Goal: Task Accomplishment & Management: Complete application form

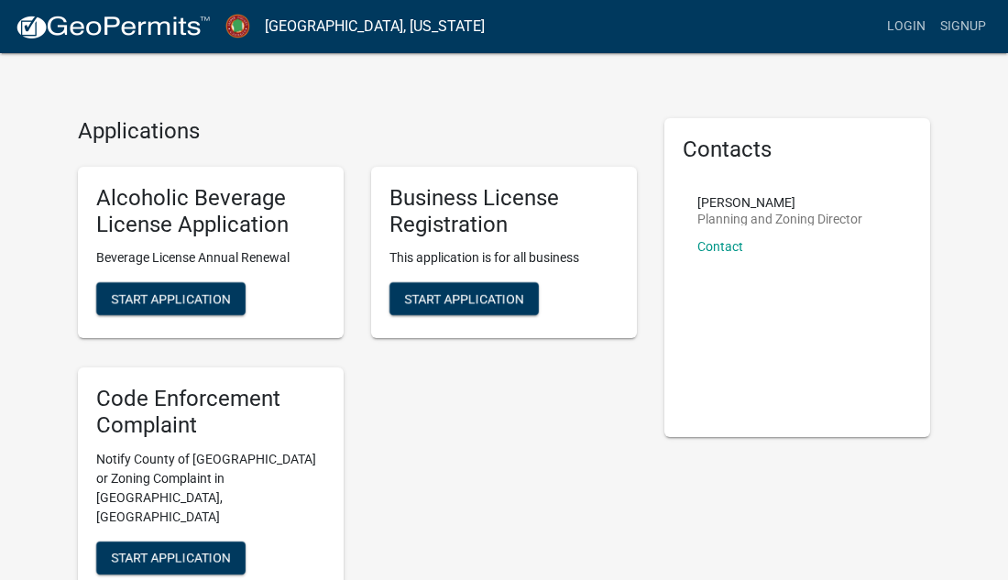
scroll to position [18, 0]
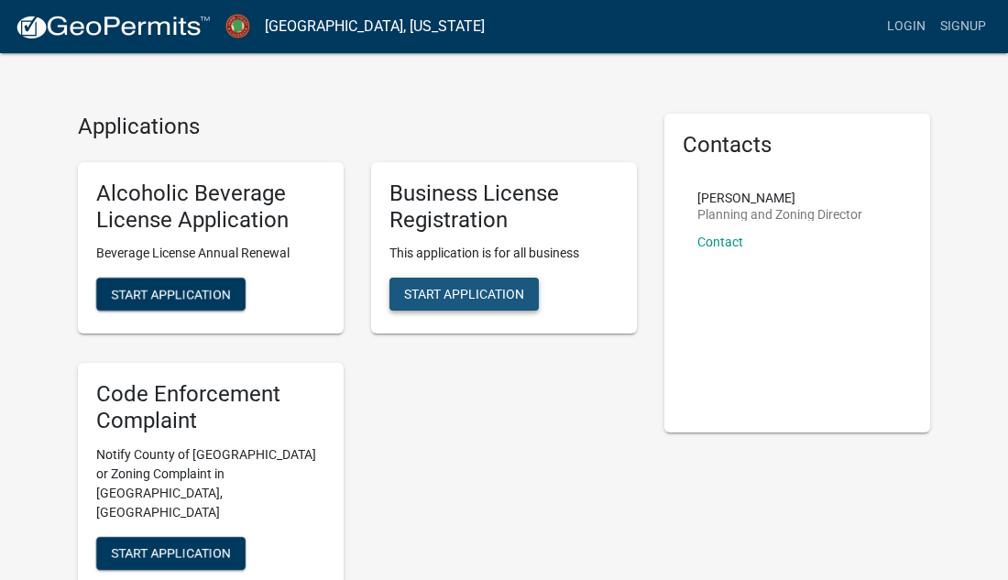
click at [493, 299] on span "Start Application" at bounding box center [464, 294] width 120 height 15
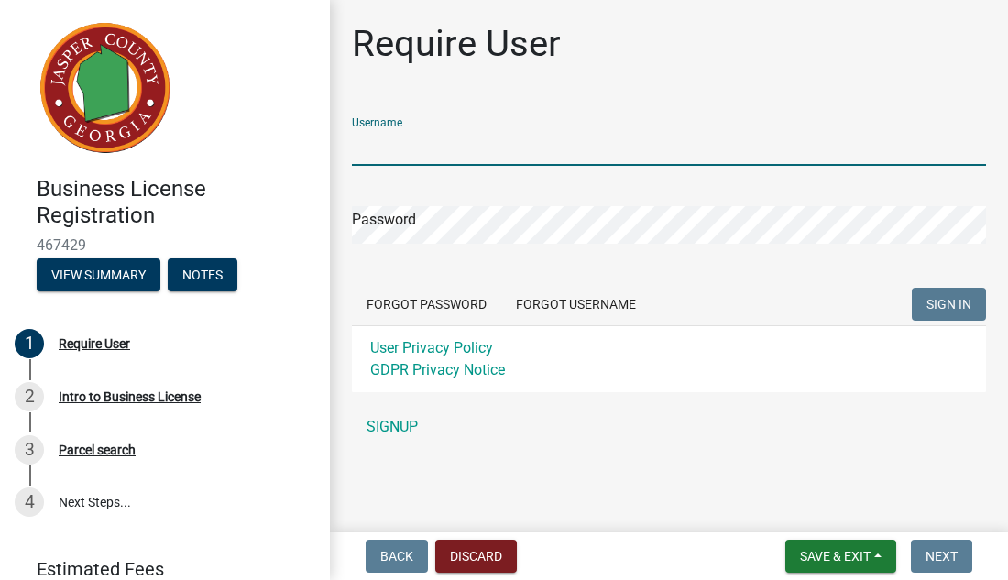
click at [463, 145] on input "Username" at bounding box center [669, 147] width 634 height 38
type input "[PERSON_NAME]"
click at [477, 203] on div "Password" at bounding box center [669, 212] width 634 height 63
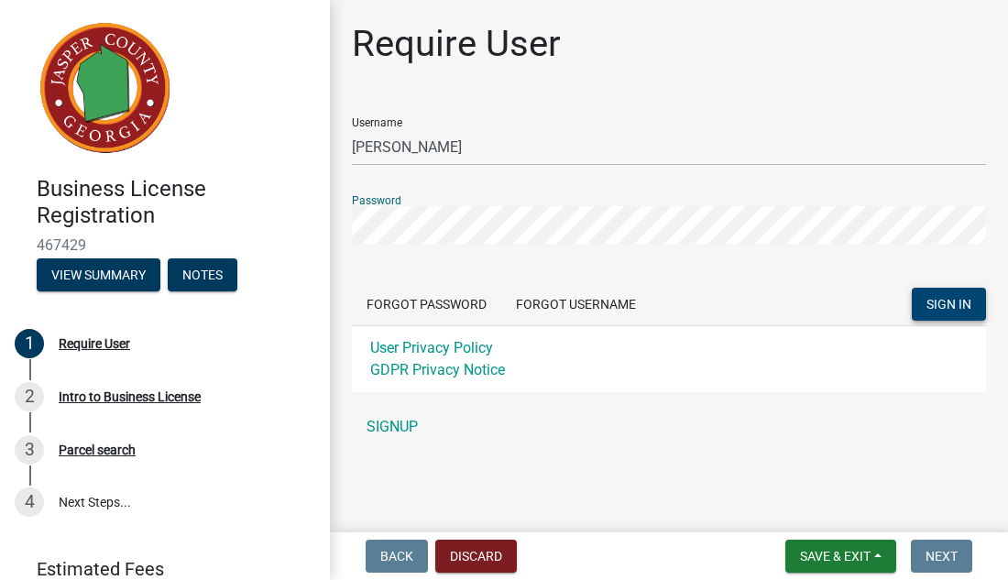
click at [944, 300] on span "SIGN IN" at bounding box center [949, 304] width 45 height 15
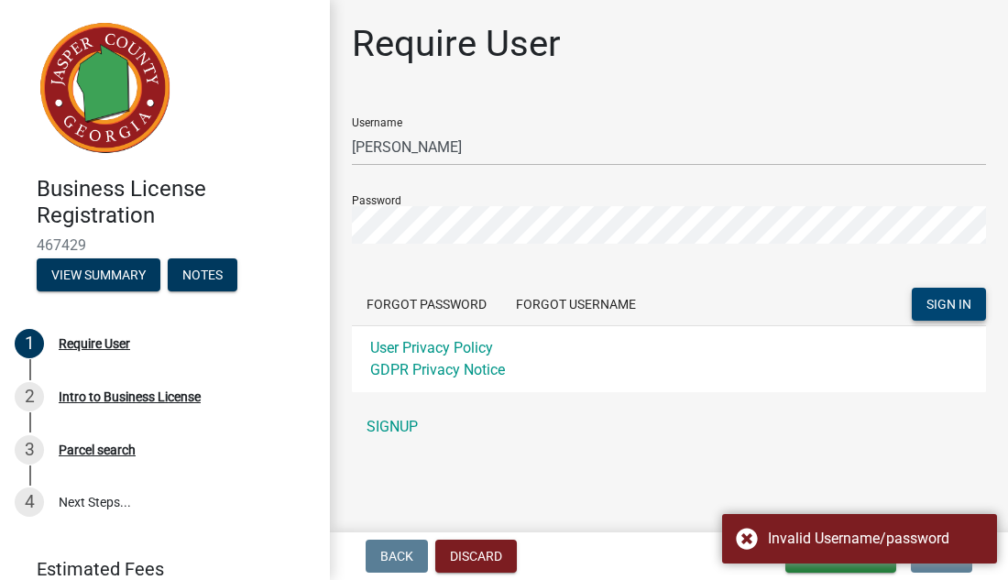
click at [422, 126] on div "Username [PERSON_NAME]" at bounding box center [669, 134] width 634 height 63
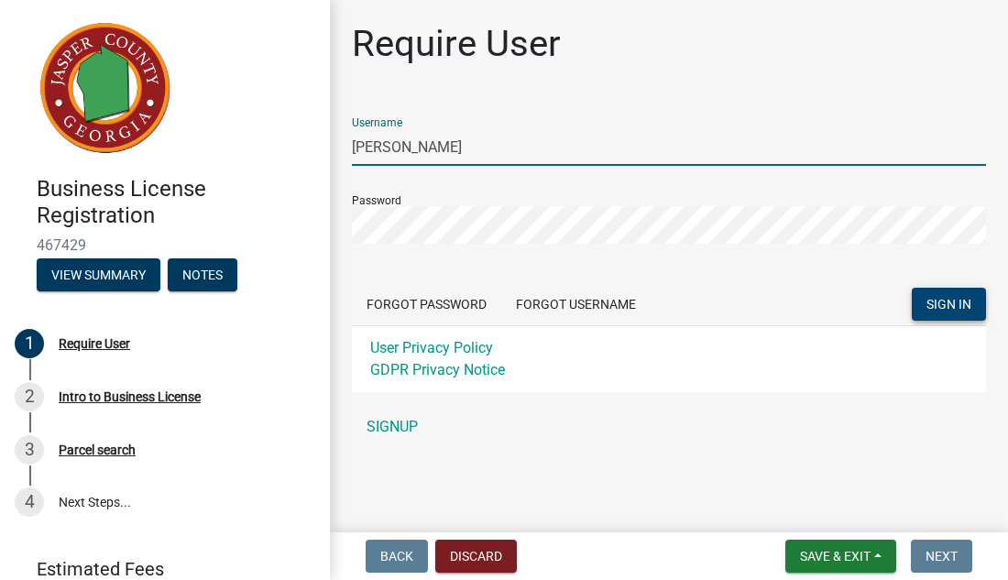
click at [430, 145] on input "[PERSON_NAME]" at bounding box center [669, 147] width 634 height 38
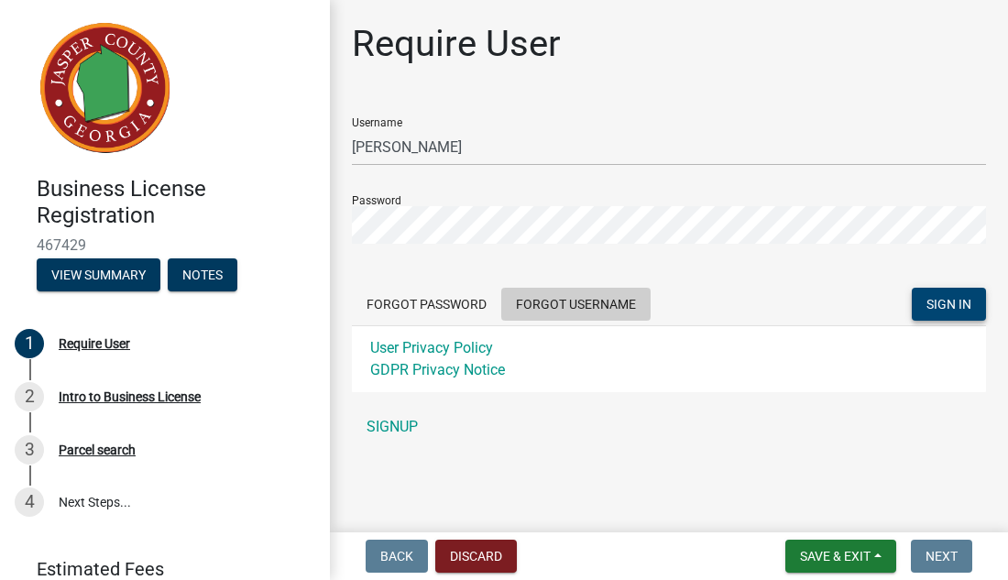
click at [624, 292] on button "Forgot Username" at bounding box center [575, 304] width 149 height 33
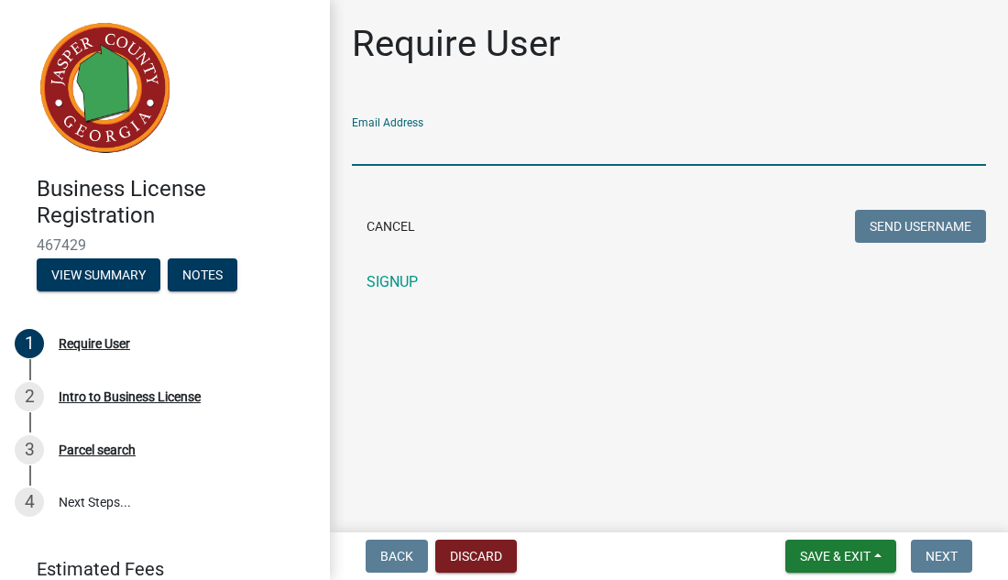
click at [400, 149] on input "Email Address" at bounding box center [669, 147] width 634 height 38
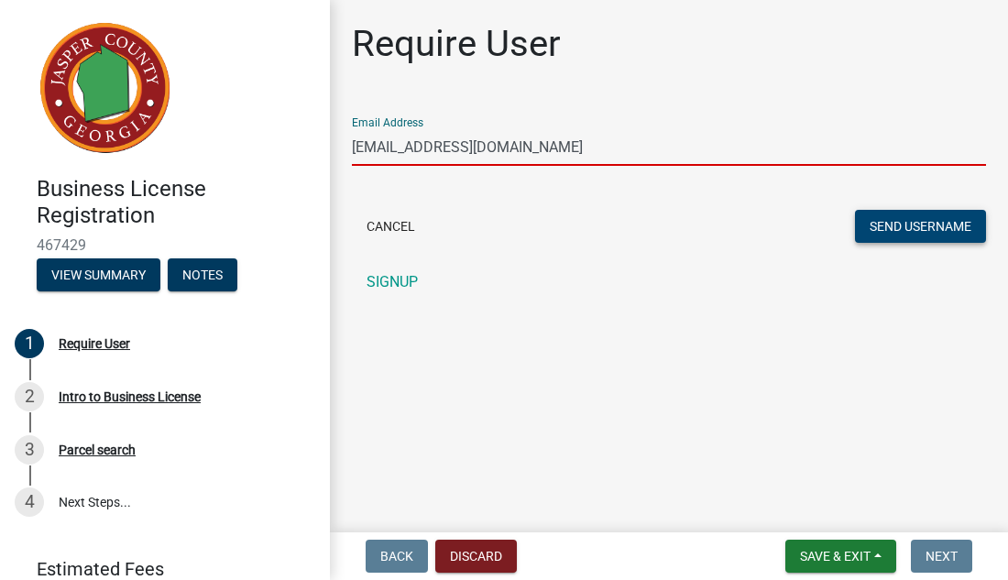
type input "[EMAIL_ADDRESS][DOMAIN_NAME]"
click at [938, 217] on button "Send Username" at bounding box center [920, 226] width 131 height 33
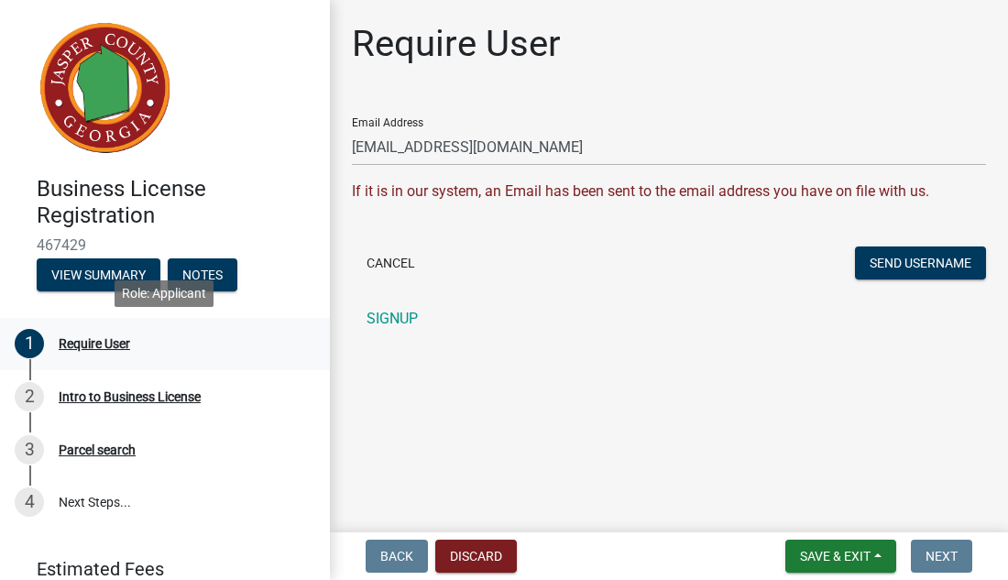
click at [86, 343] on div "Require User" at bounding box center [94, 343] width 71 height 13
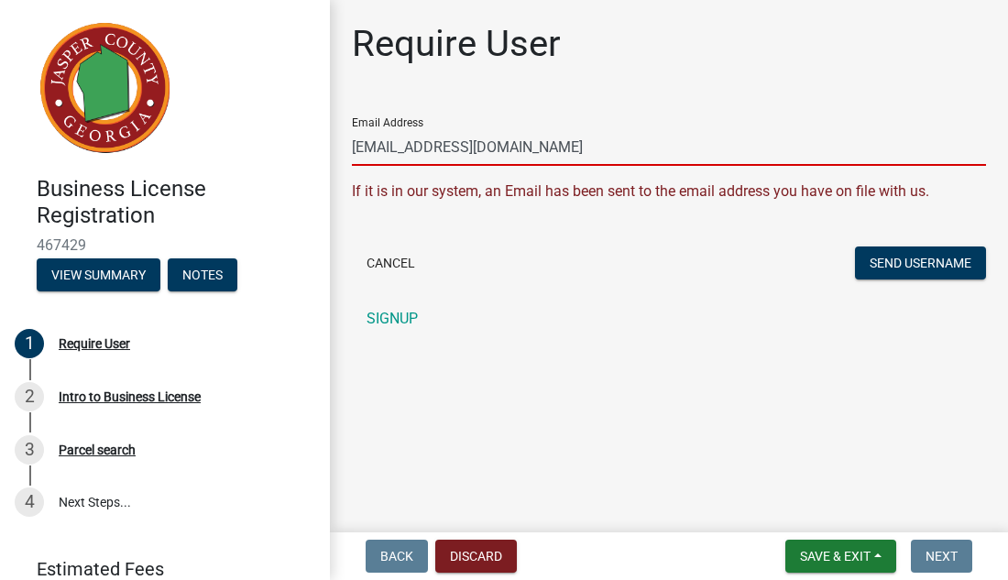
click at [565, 146] on input "[EMAIL_ADDRESS][DOMAIN_NAME]" at bounding box center [669, 147] width 634 height 38
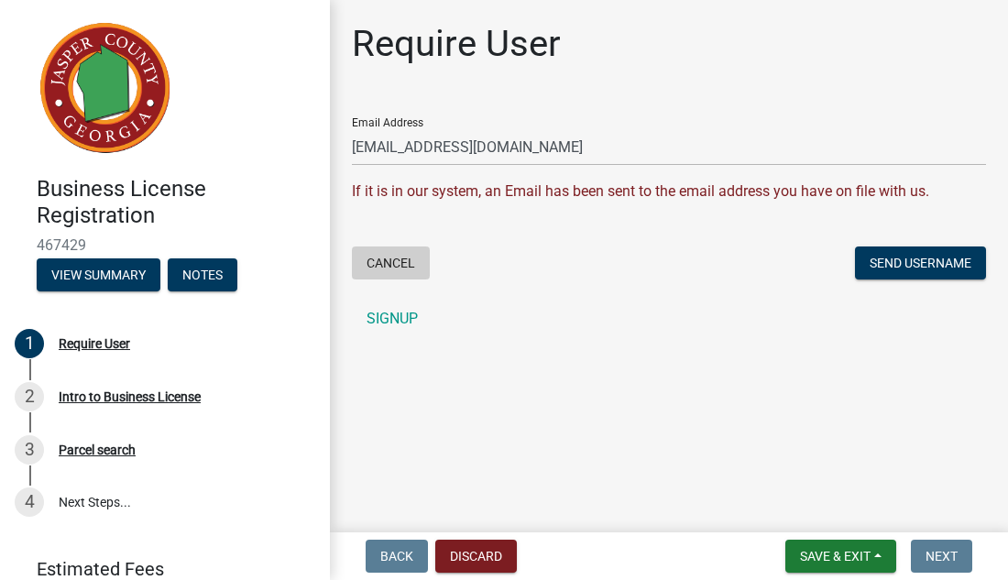
click at [388, 269] on button "Cancel" at bounding box center [391, 263] width 78 height 33
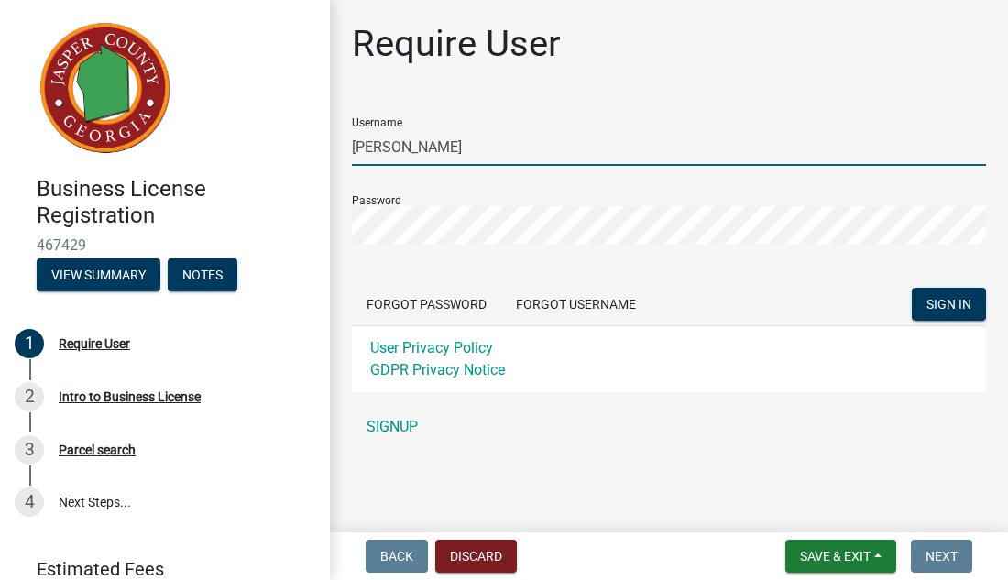
click at [426, 144] on input "[PERSON_NAME]" at bounding box center [669, 147] width 634 height 38
click at [951, 291] on button "SIGN IN" at bounding box center [949, 304] width 74 height 33
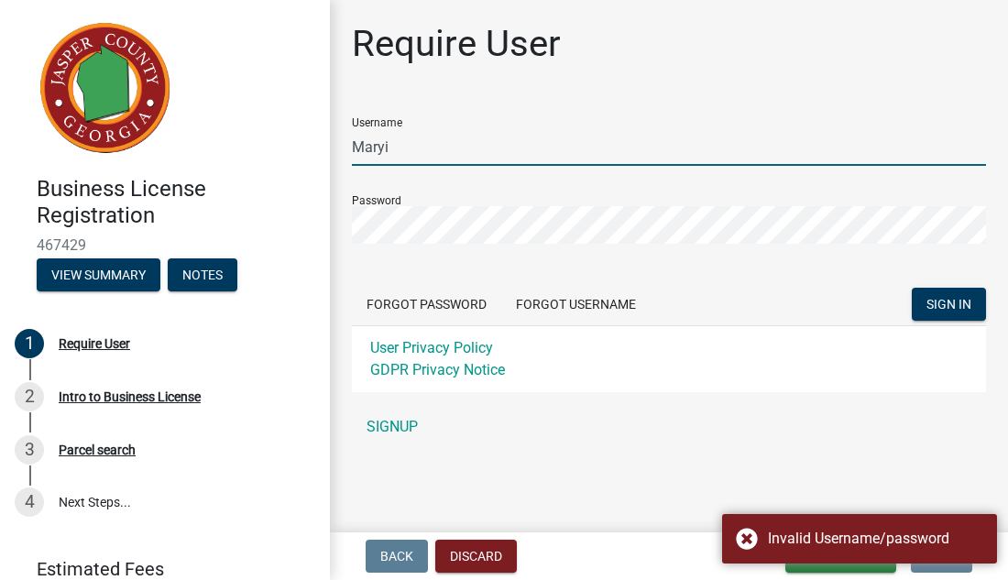
click at [430, 137] on input "Maryi" at bounding box center [669, 147] width 634 height 38
type input "[PERSON_NAME]"
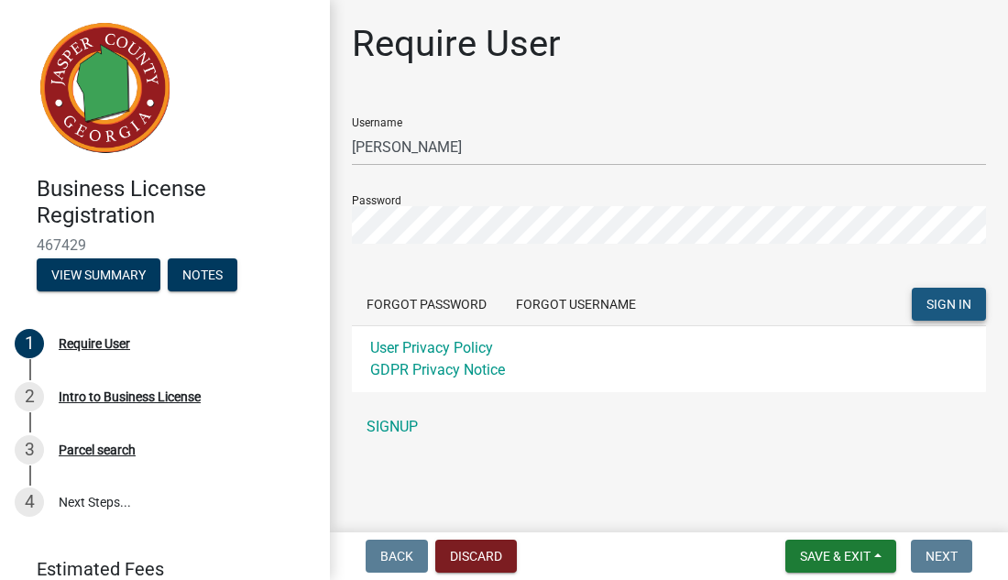
click at [960, 313] on button "SIGN IN" at bounding box center [949, 304] width 74 height 33
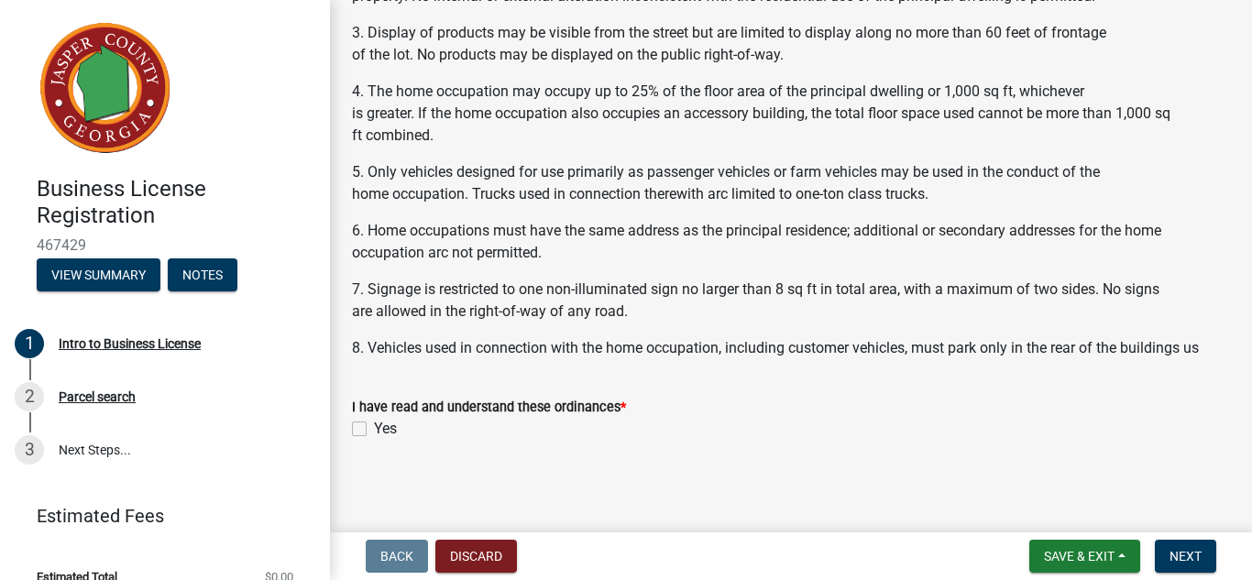
scroll to position [1503, 0]
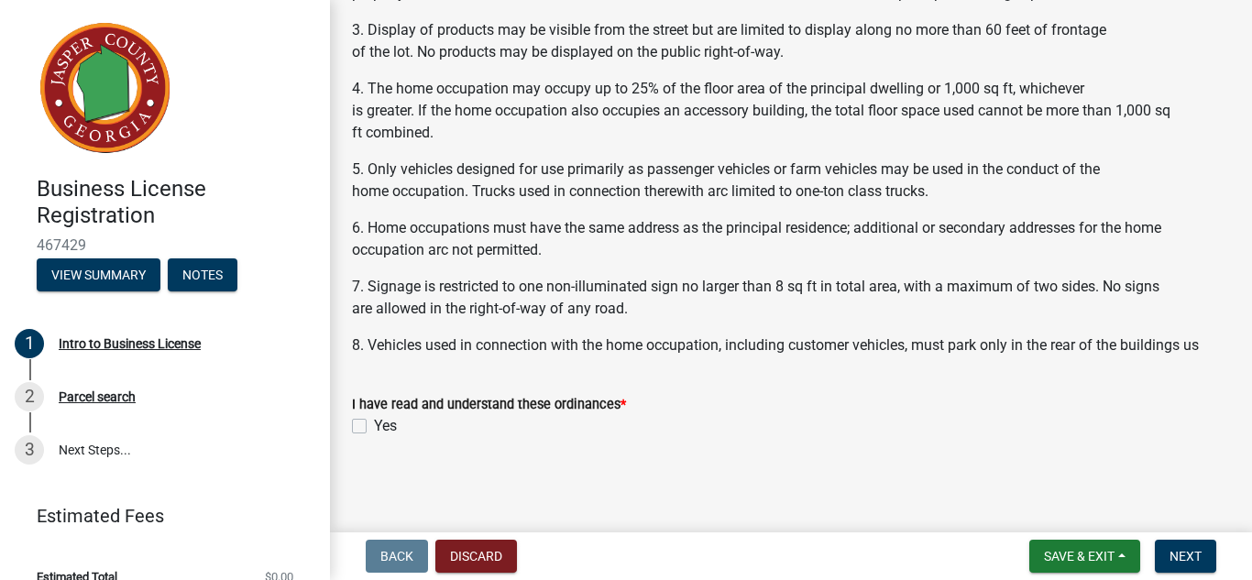
click at [374, 429] on label "Yes" at bounding box center [385, 426] width 23 height 22
click at [374, 427] on input "Yes" at bounding box center [380, 421] width 12 height 12
checkbox input "true"
click at [1007, 555] on span "Next" at bounding box center [1185, 556] width 32 height 15
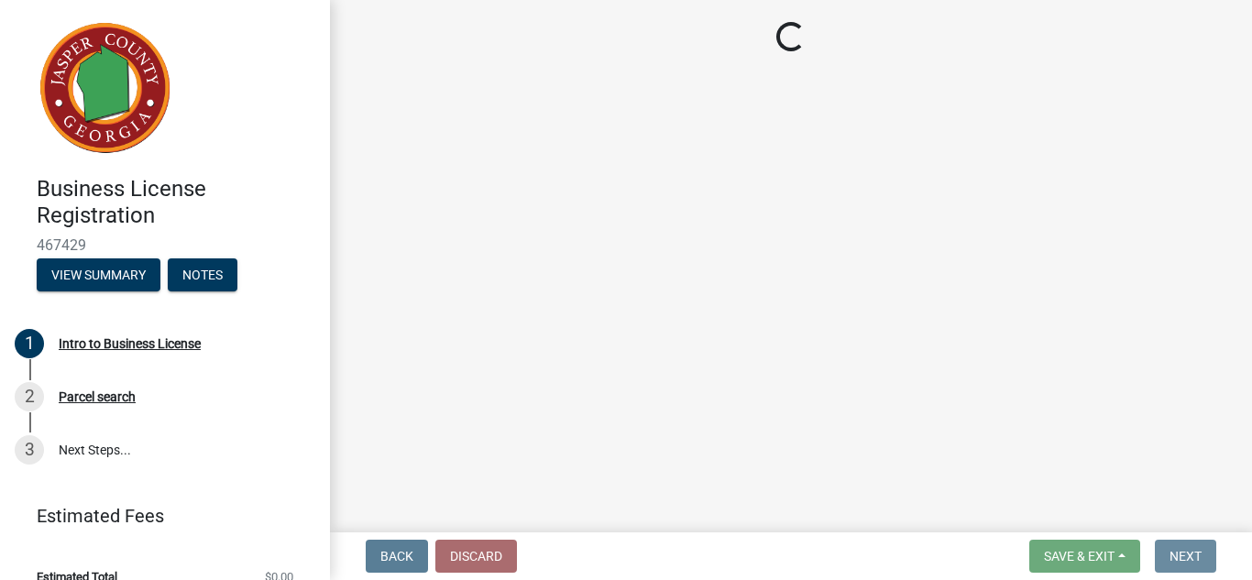
scroll to position [0, 0]
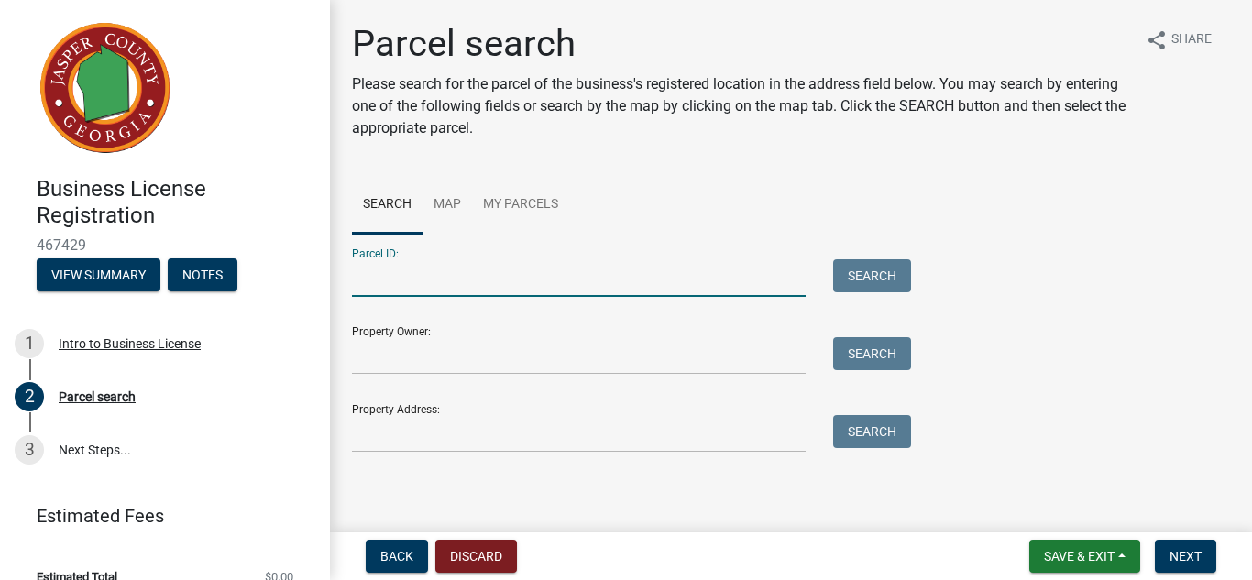
click at [526, 280] on input "Parcel ID:" at bounding box center [579, 278] width 454 height 38
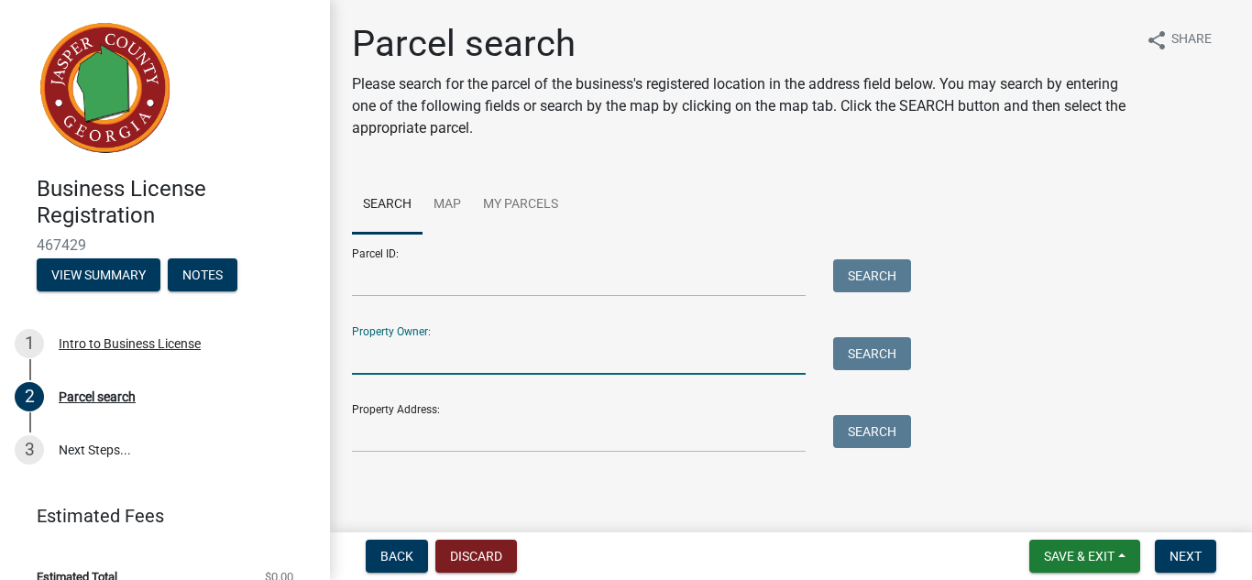
click at [473, 350] on input "Property Owner:" at bounding box center [579, 356] width 454 height 38
type input "[PERSON_NAME]"
click at [870, 366] on button "Search" at bounding box center [872, 353] width 78 height 33
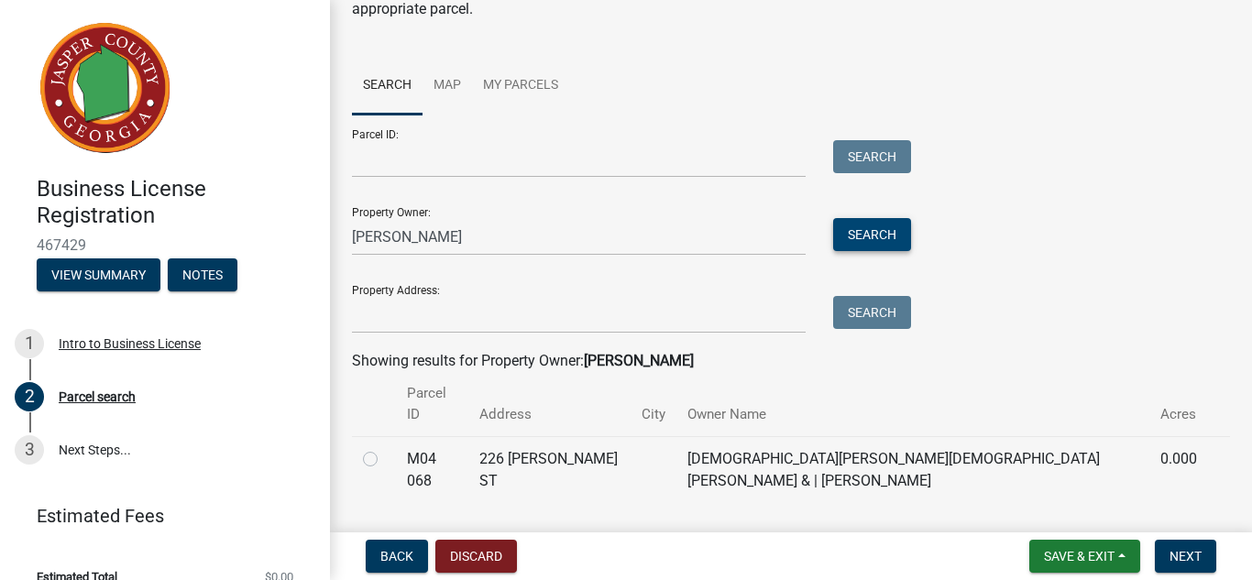
scroll to position [126, 0]
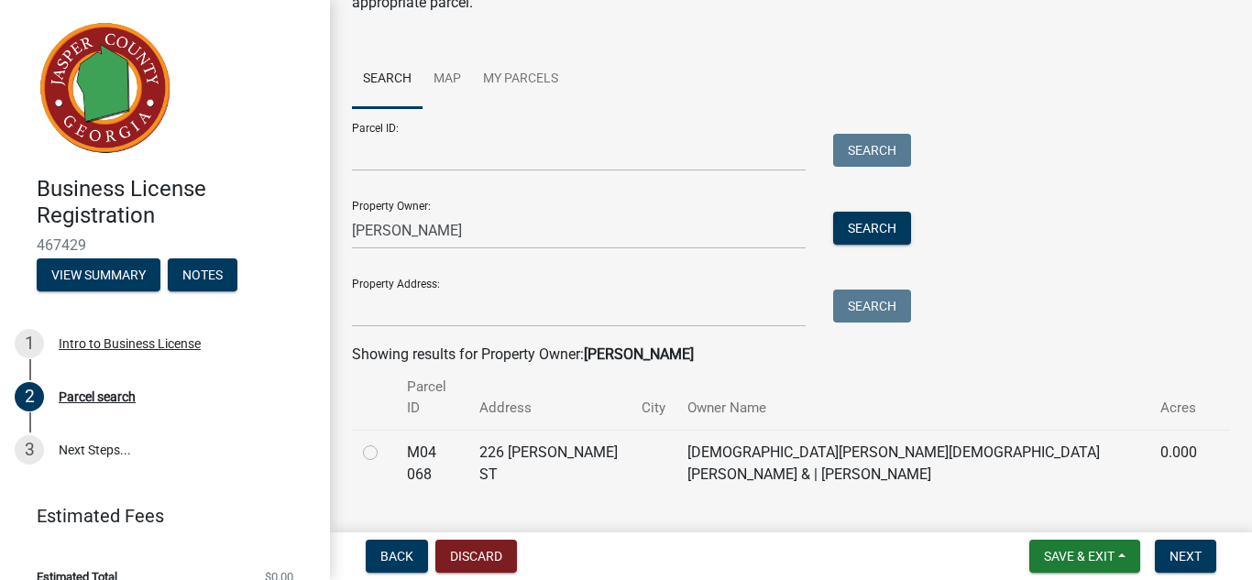
click at [850, 438] on td "[DEMOGRAPHIC_DATA][PERSON_NAME][DEMOGRAPHIC_DATA][PERSON_NAME] & | [PERSON_NAME]" at bounding box center [912, 463] width 473 height 67
click at [385, 442] on label at bounding box center [385, 442] width 0 height 0
click at [385, 442] on 068 "radio" at bounding box center [391, 448] width 12 height 12
radio 068 "true"
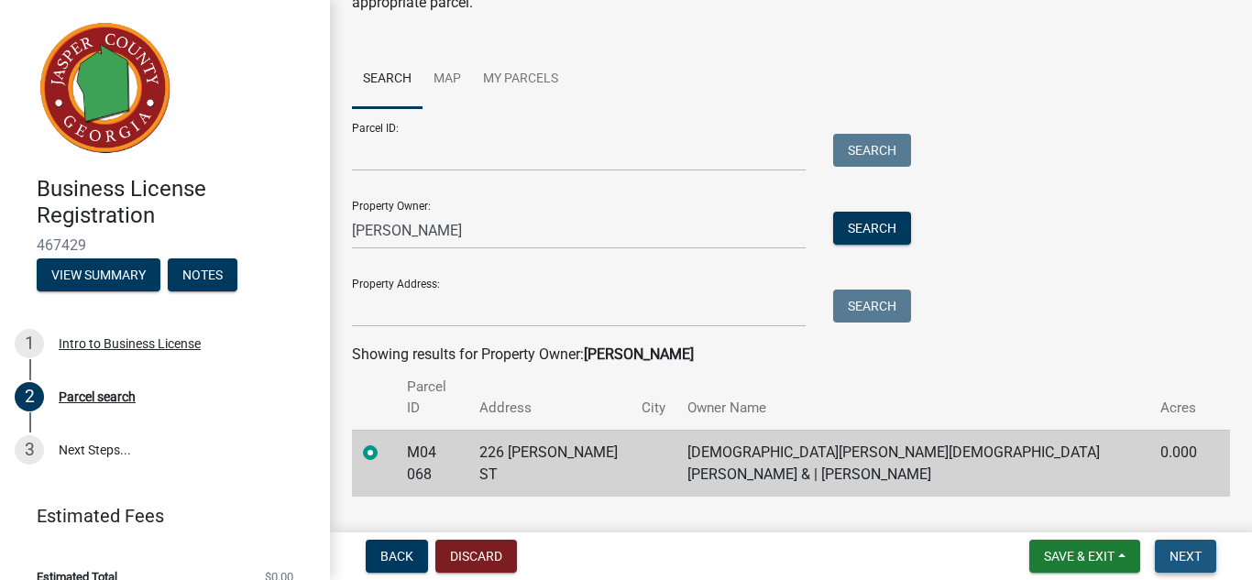
click at [1007, 559] on span "Next" at bounding box center [1185, 556] width 32 height 15
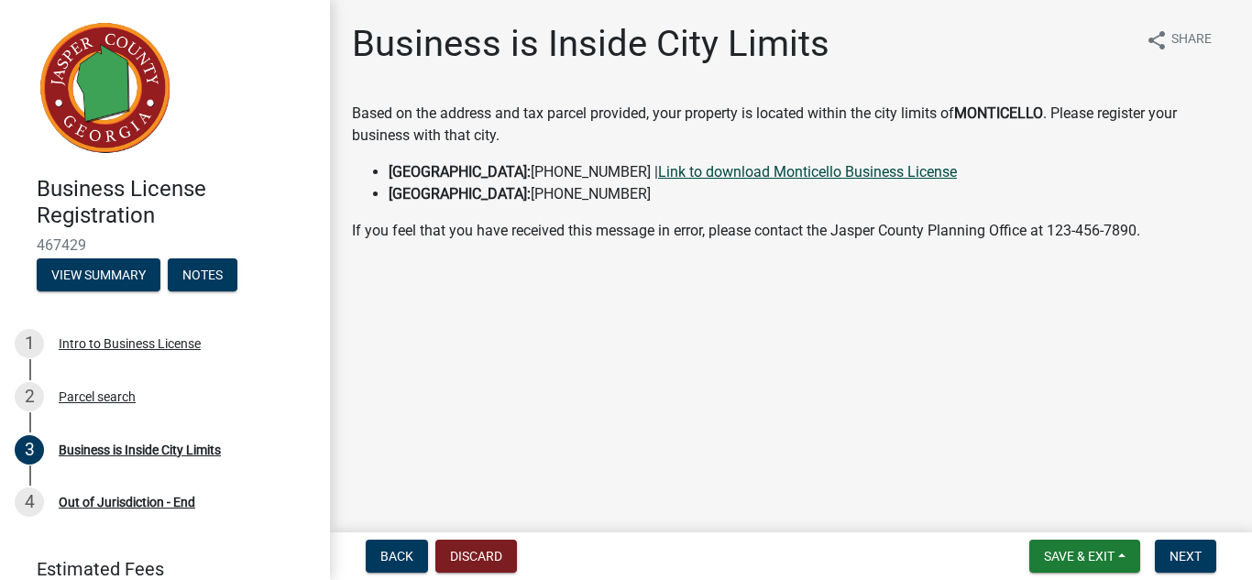
click at [680, 163] on link "Link to download Monticello Business License" at bounding box center [807, 171] width 299 height 17
